Goal: Navigation & Orientation: Find specific page/section

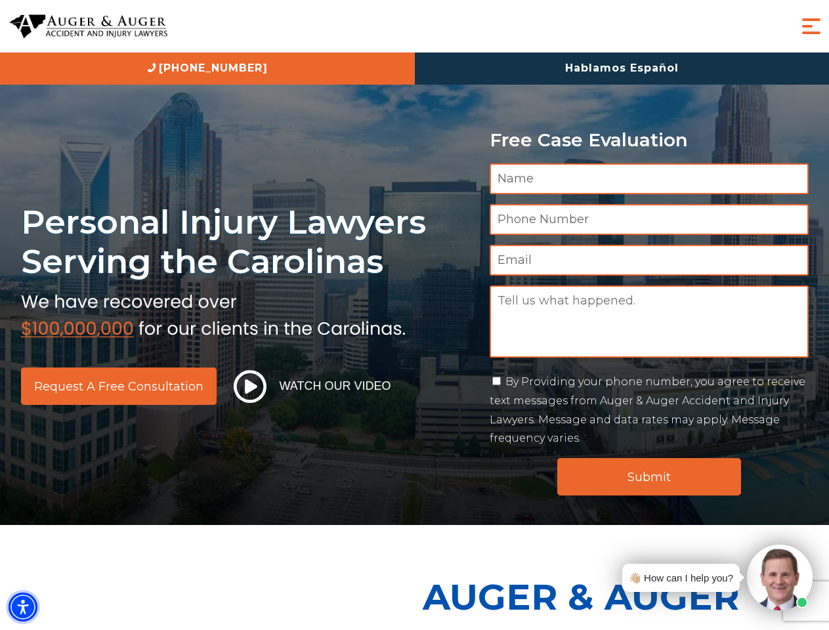
click at [23, 607] on img "Accessibility Menu" at bounding box center [23, 607] width 29 height 29
